Goal: Transaction & Acquisition: Purchase product/service

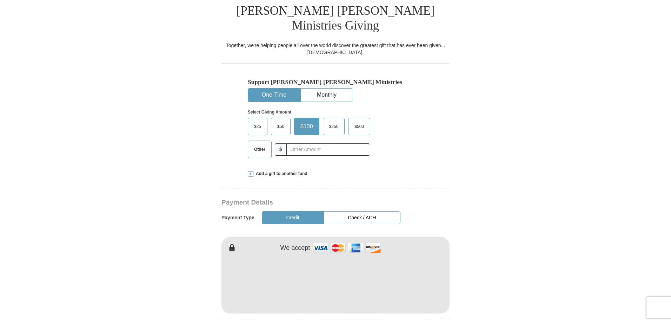
scroll to position [175, 0]
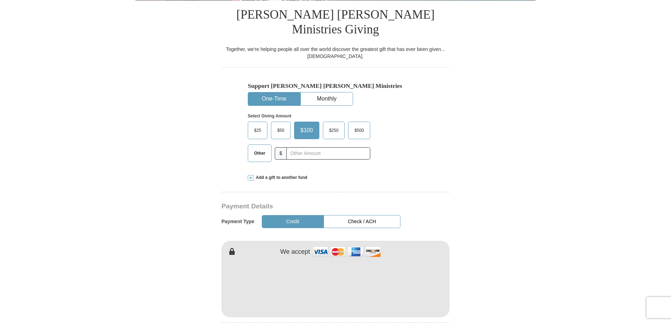
click at [259, 125] on span "$25" at bounding box center [258, 130] width 14 height 11
click at [0, 0] on input "$25" at bounding box center [0, 0] width 0 height 0
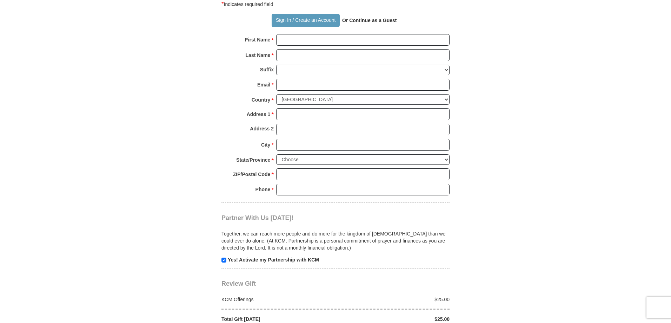
scroll to position [421, 0]
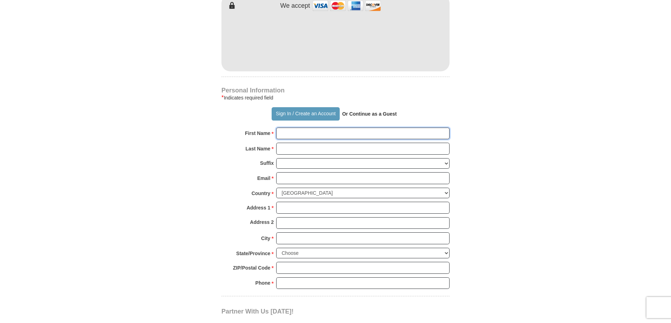
click at [287, 127] on input "First Name *" at bounding box center [362, 133] width 173 height 12
type input "[PERSON_NAME]"
click at [284, 107] on button "Sign In / Create an Account" at bounding box center [306, 113] width 68 height 13
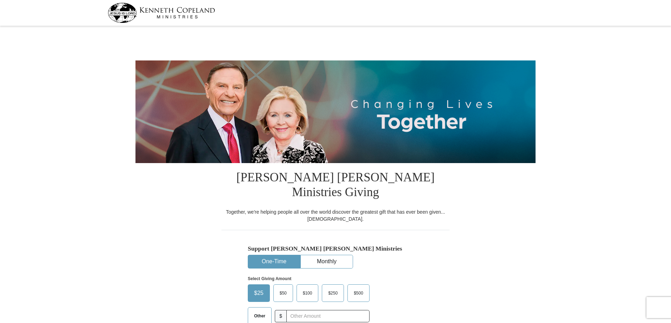
select select "[GEOGRAPHIC_DATA]"
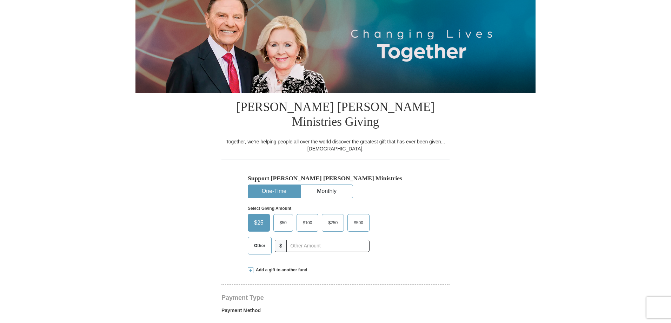
scroll to position [35, 0]
